Goal: Task Accomplishment & Management: Use online tool/utility

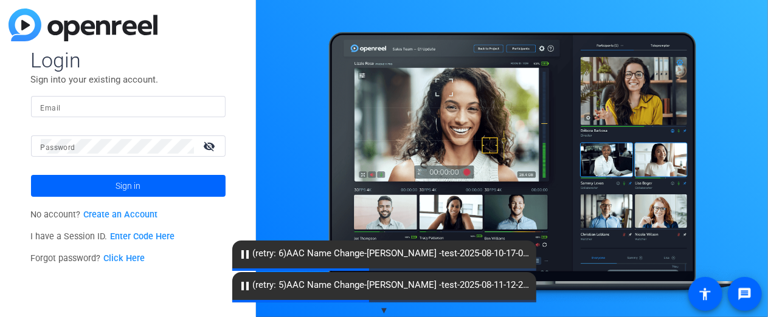
click at [170, 108] on input "Email" at bounding box center [128, 107] width 175 height 15
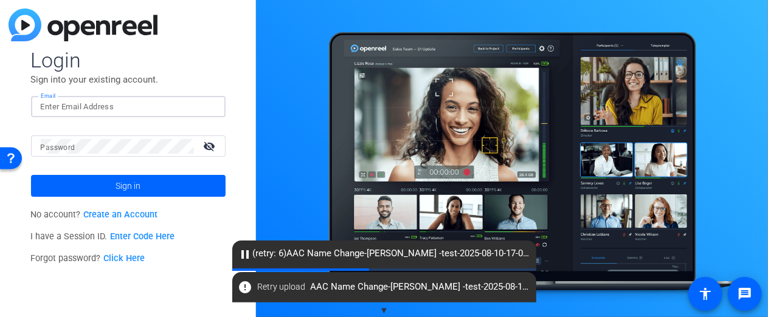
click at [168, 239] on link "Enter Code Here" at bounding box center [142, 237] width 64 height 10
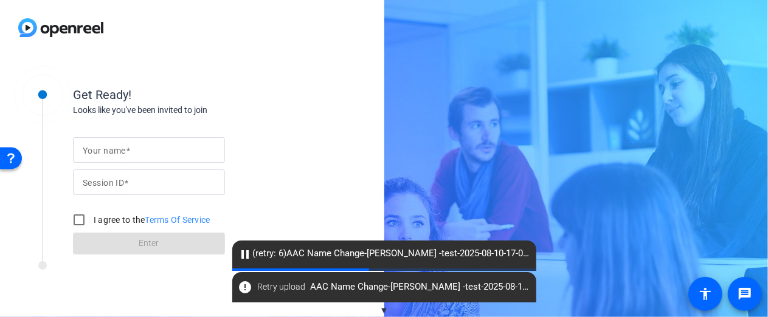
click at [185, 153] on input "Your name" at bounding box center [149, 150] width 133 height 15
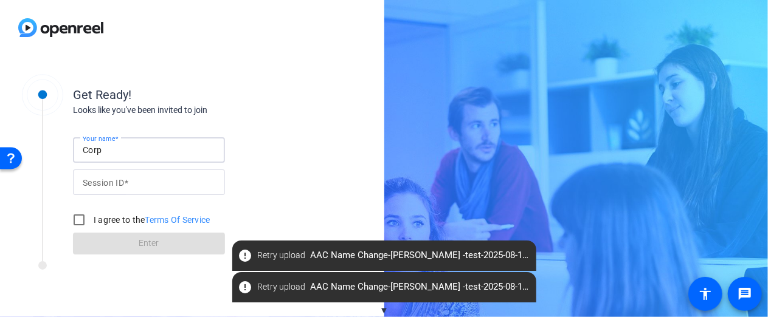
type input "Corp Laptop"
click at [167, 187] on input "Session ID" at bounding box center [149, 182] width 133 height 15
type input "y8Fj"
click at [98, 223] on label "I agree to the Terms Of Service" at bounding box center [150, 220] width 119 height 12
click at [91, 223] on input "I agree to the Terms Of Service" at bounding box center [79, 220] width 24 height 24
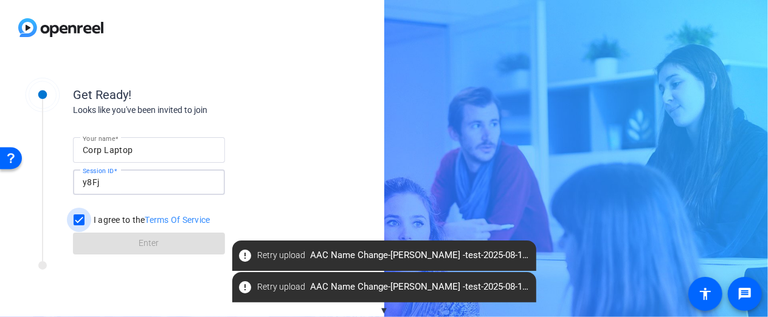
checkbox input "true"
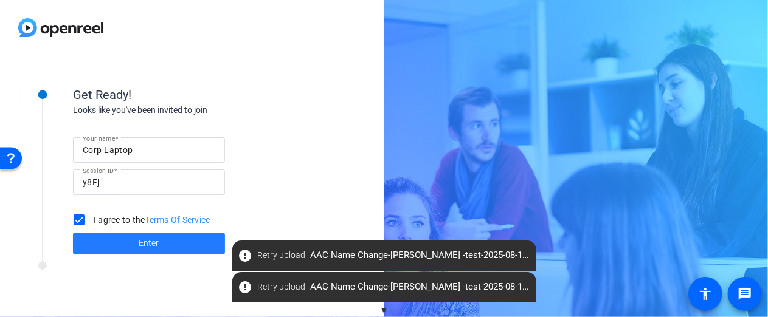
click at [140, 254] on span at bounding box center [149, 243] width 152 height 29
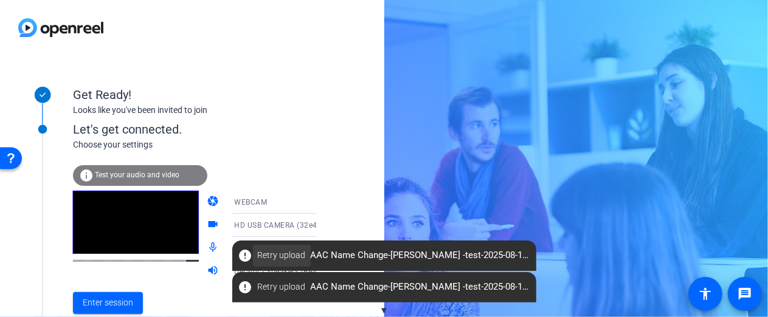
click at [261, 254] on span "Retry upload" at bounding box center [282, 255] width 48 height 13
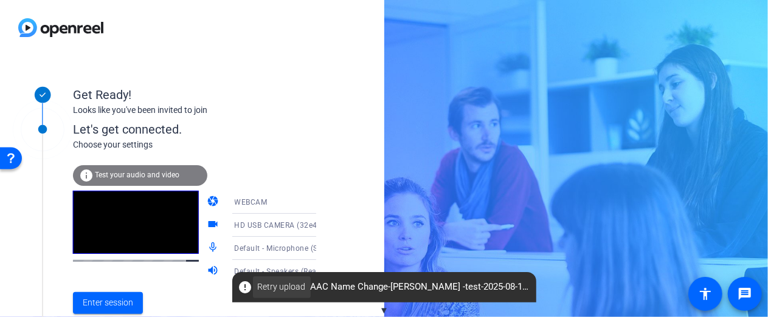
click at [294, 281] on span "Retry upload" at bounding box center [282, 287] width 48 height 13
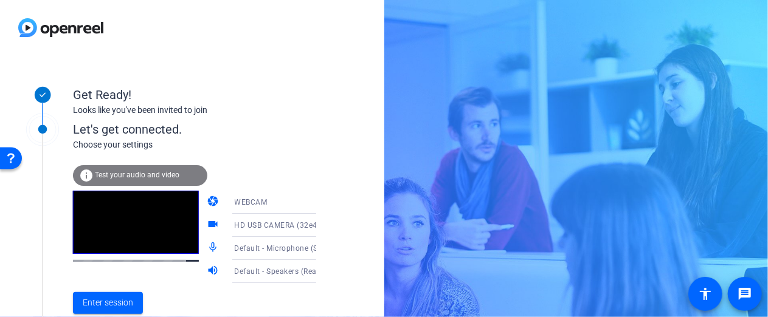
click at [321, 254] on icon at bounding box center [328, 248] width 15 height 15
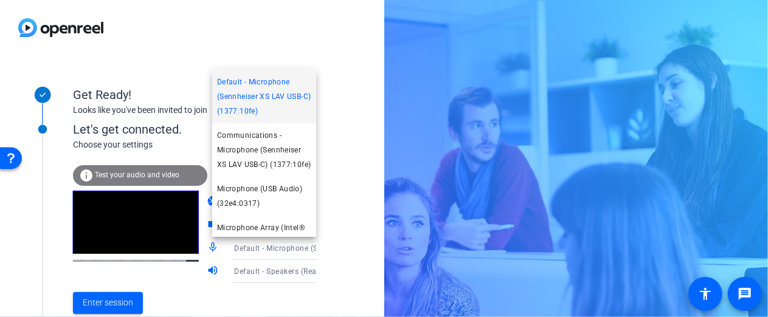
click at [348, 159] on div at bounding box center [384, 158] width 768 height 317
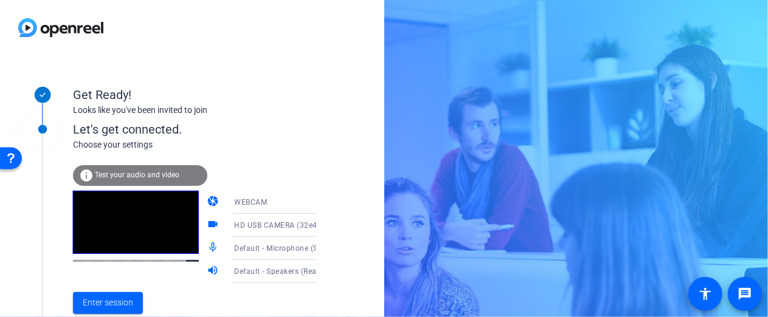
click at [165, 178] on span "Test your audio and video" at bounding box center [137, 175] width 85 height 9
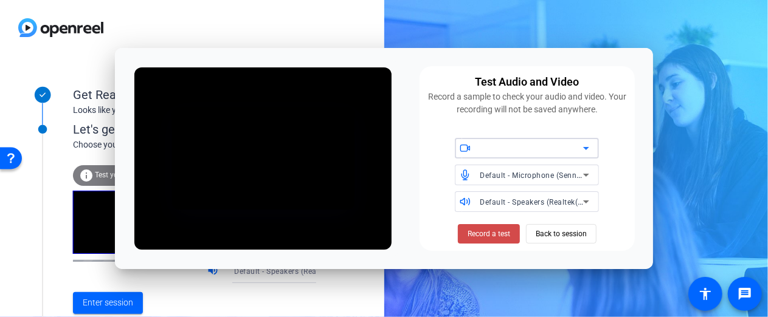
click at [491, 247] on span at bounding box center [489, 233] width 62 height 29
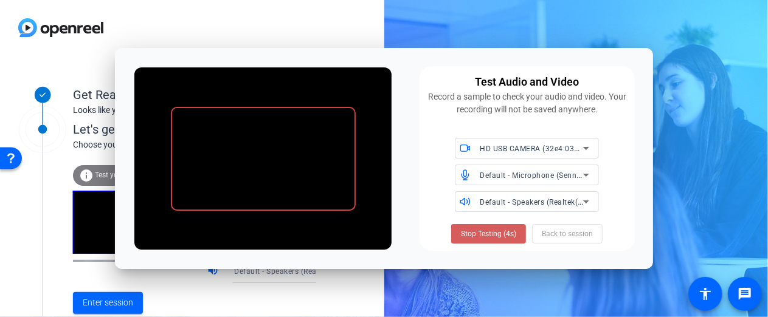
click at [490, 246] on span at bounding box center [488, 233] width 75 height 29
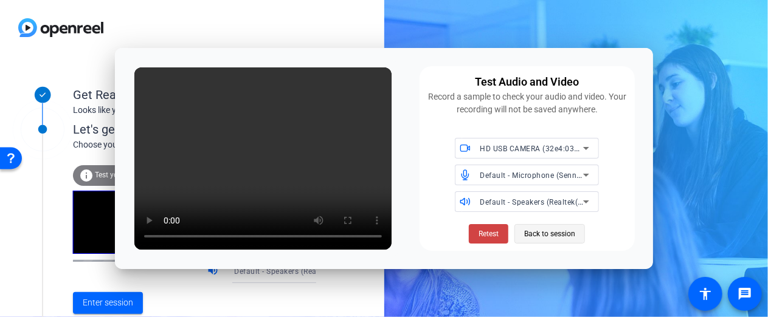
click at [560, 239] on span "Back to session" at bounding box center [549, 234] width 51 height 23
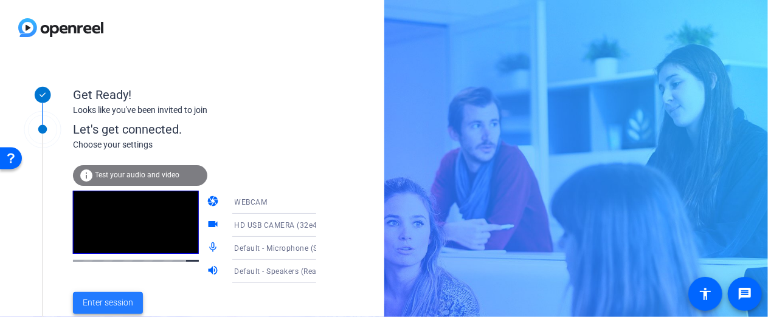
click at [121, 304] on span "Enter session" at bounding box center [108, 303] width 50 height 13
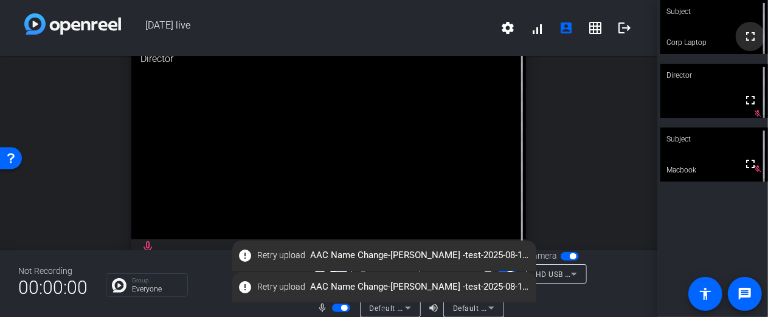
click at [744, 37] on mat-icon "fullscreen" at bounding box center [750, 36] width 15 height 15
